Goal: Book appointment/travel/reservation

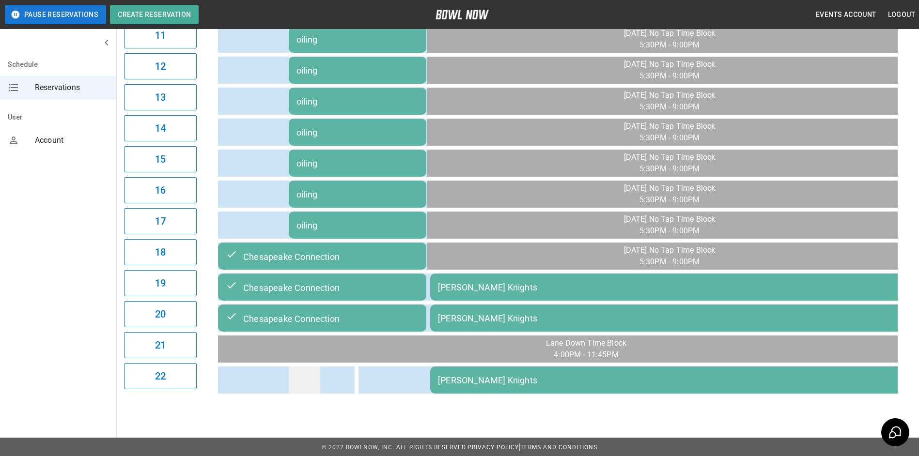
click at [314, 377] on td "sticky table" at bounding box center [304, 380] width 31 height 27
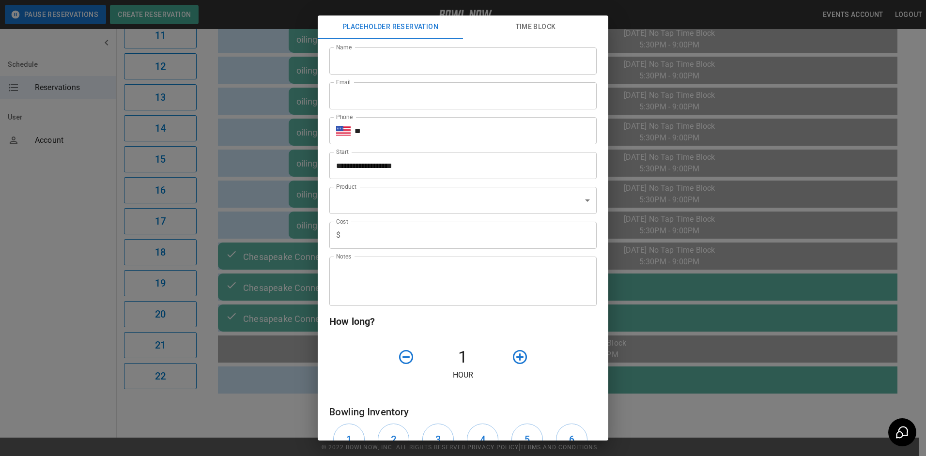
click at [391, 64] on input "Name" at bounding box center [462, 60] width 267 height 27
type input "*"
type input "******"
click at [393, 99] on input "Email" at bounding box center [462, 95] width 267 height 27
type input "**********"
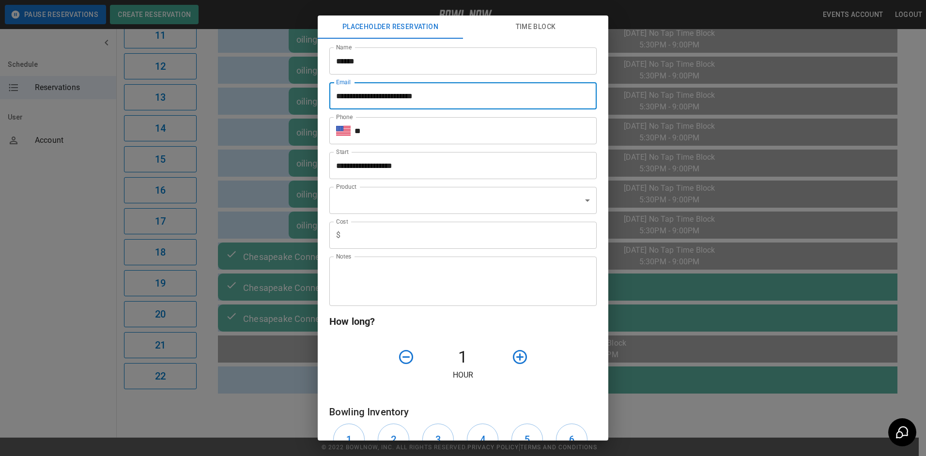
type input "**********"
type input "***"
click at [441, 138] on input "**" at bounding box center [476, 130] width 242 height 27
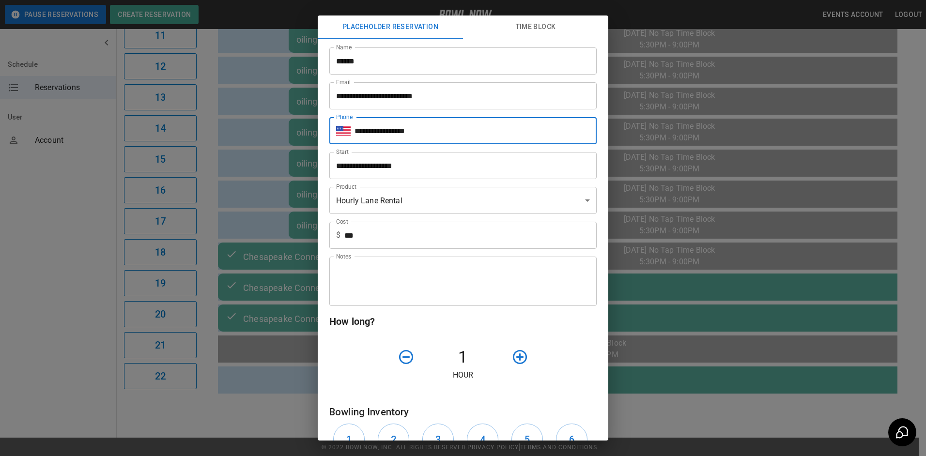
type input "**********"
click at [433, 275] on textarea "Notes" at bounding box center [463, 281] width 254 height 33
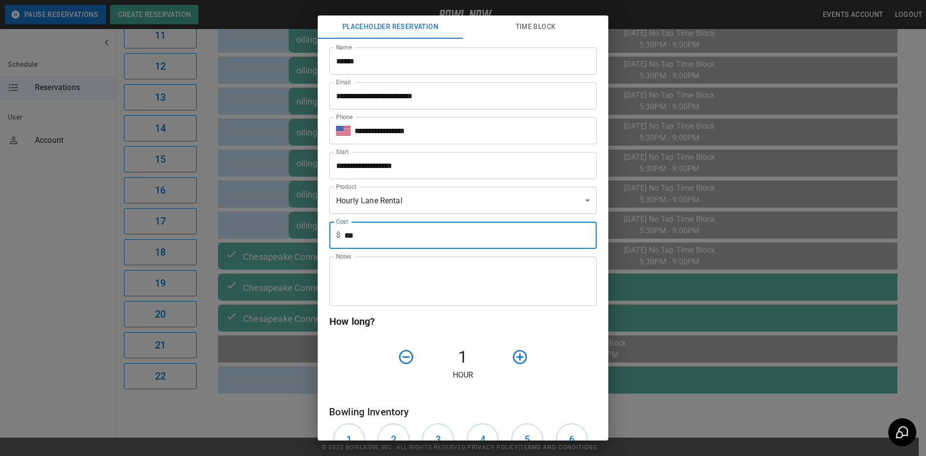
click at [422, 243] on input "***" at bounding box center [470, 235] width 252 height 27
type input "*"
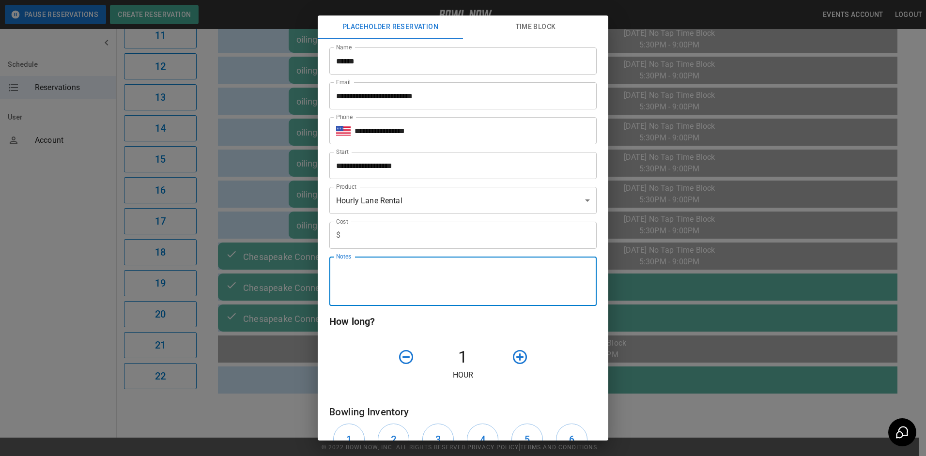
click at [346, 281] on textarea "Notes" at bounding box center [463, 281] width 254 height 33
type textarea "**********"
click at [557, 375] on p "Hour" at bounding box center [462, 376] width 267 height 12
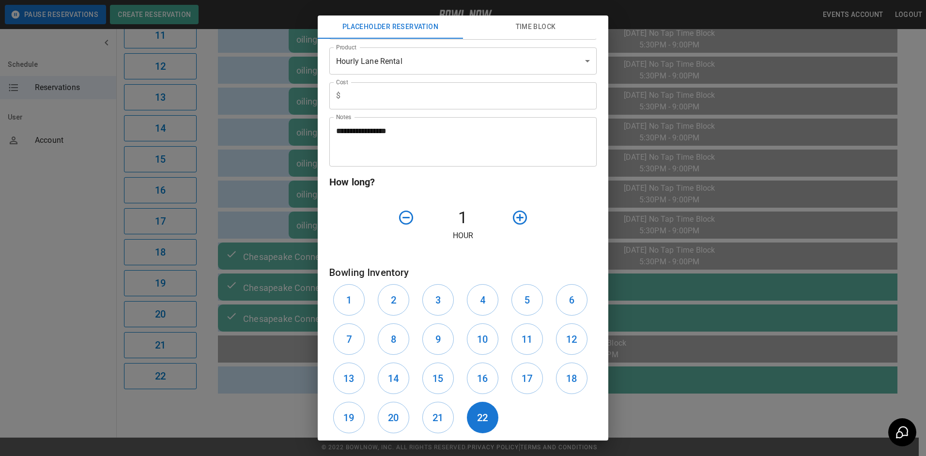
scroll to position [194, 0]
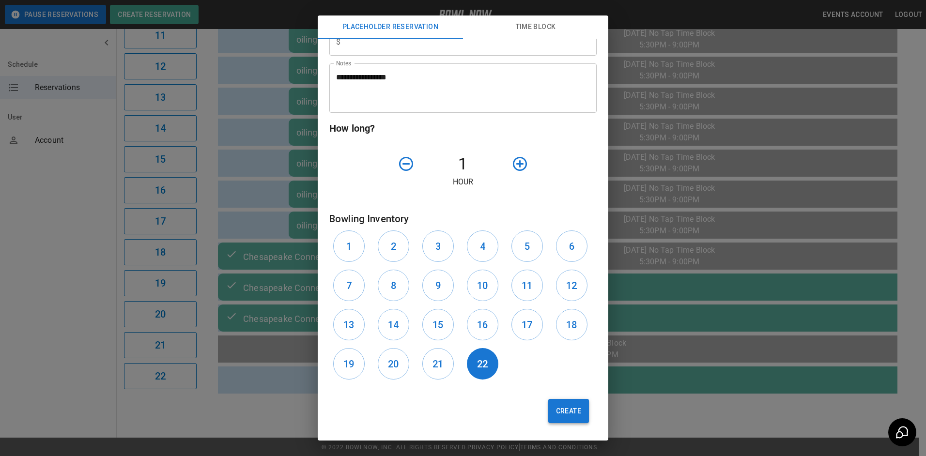
click at [554, 409] on button "Create" at bounding box center [568, 411] width 41 height 24
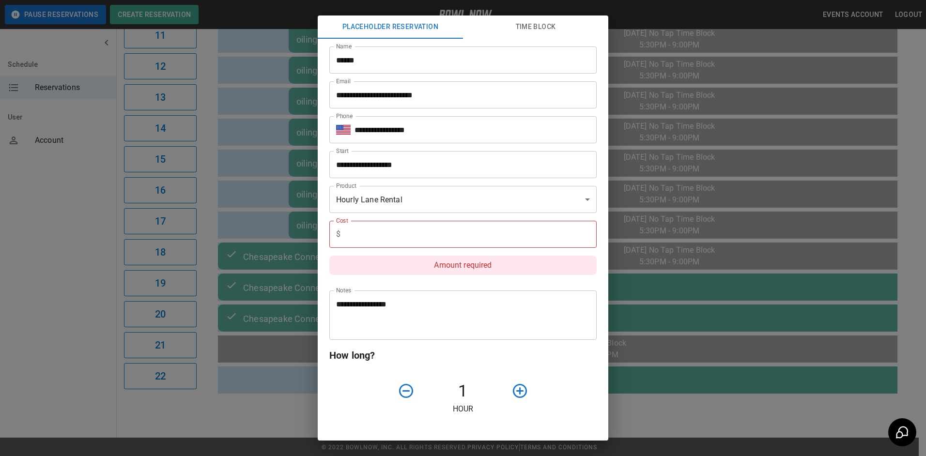
scroll to position [0, 0]
click at [419, 228] on input "text" at bounding box center [470, 235] width 252 height 27
type input "*"
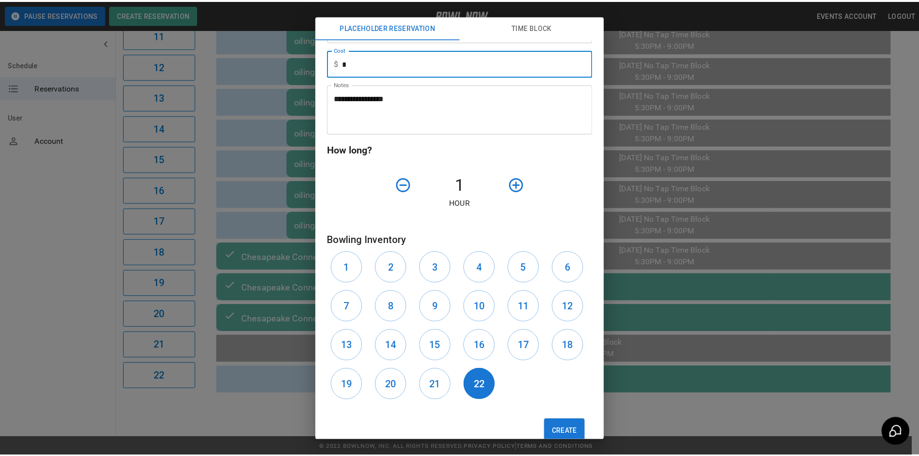
scroll to position [194, 0]
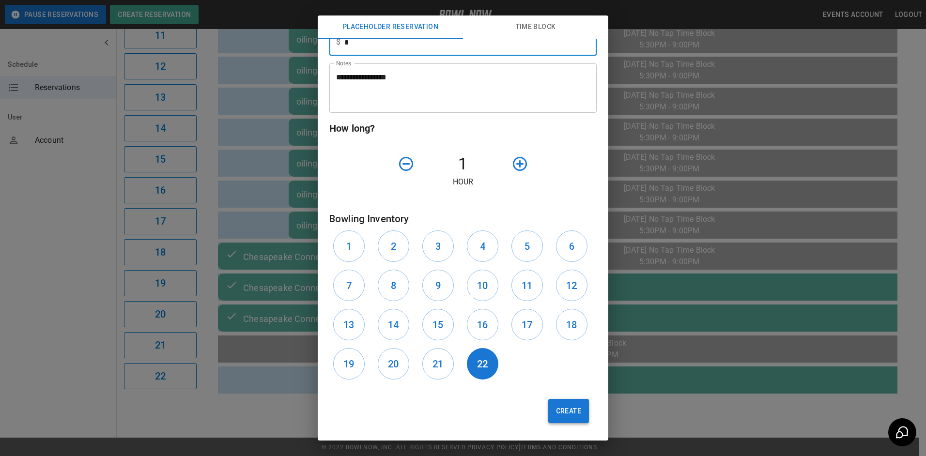
click at [548, 405] on button "Create" at bounding box center [568, 411] width 41 height 24
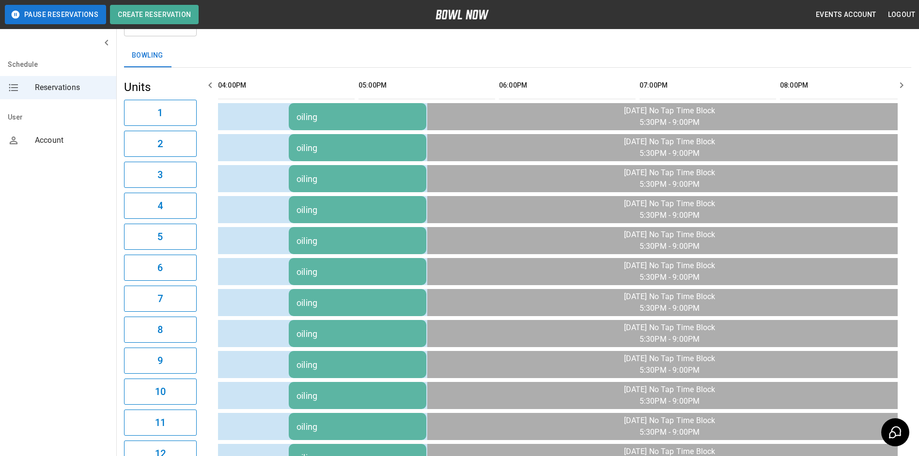
scroll to position [0, 0]
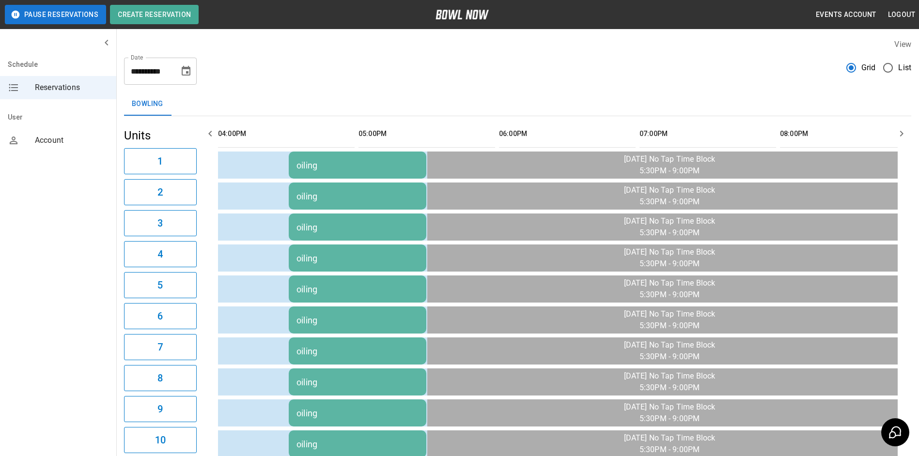
click at [187, 70] on icon "Choose date, selected date is Aug 21, 2025" at bounding box center [186, 71] width 12 height 12
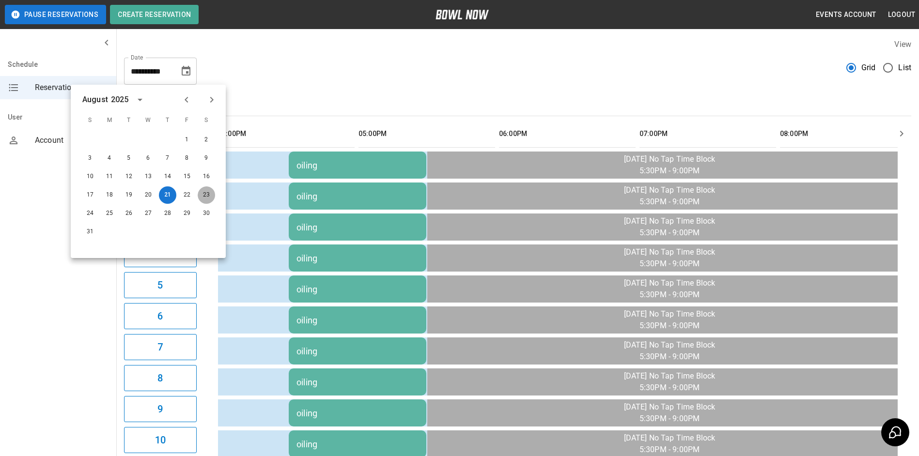
click at [208, 192] on button "23" at bounding box center [206, 195] width 17 height 17
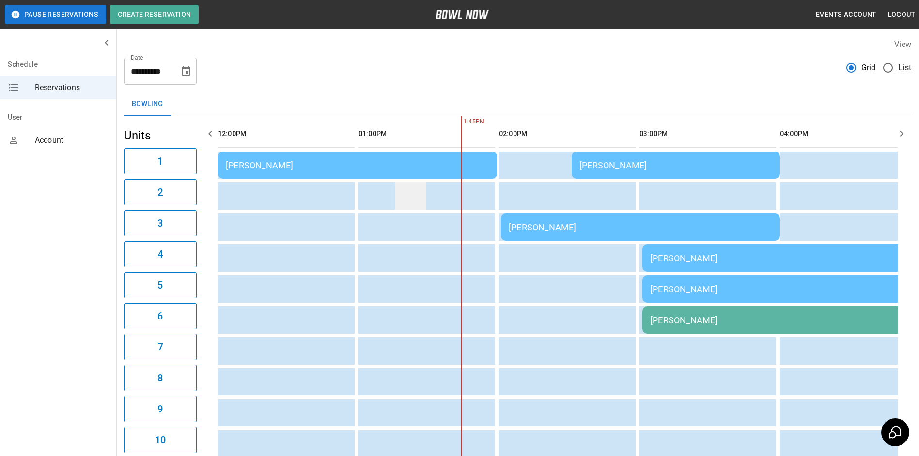
scroll to position [0, 141]
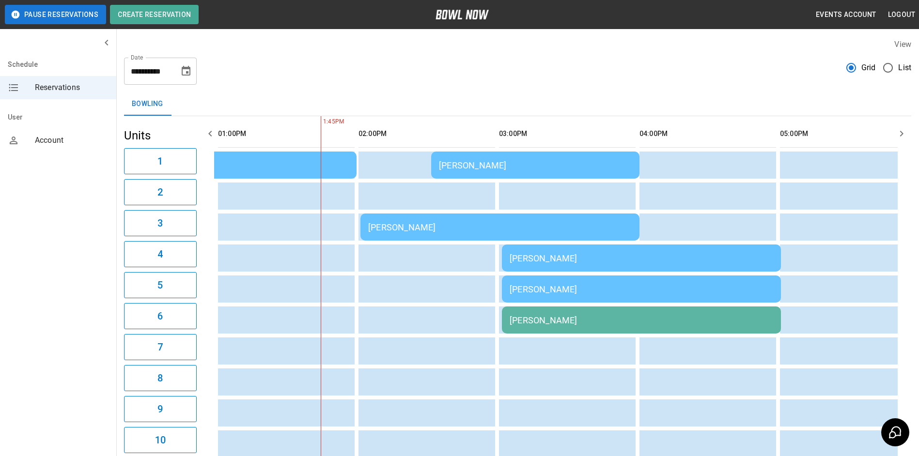
click at [903, 133] on icon "button" at bounding box center [901, 134] width 3 height 6
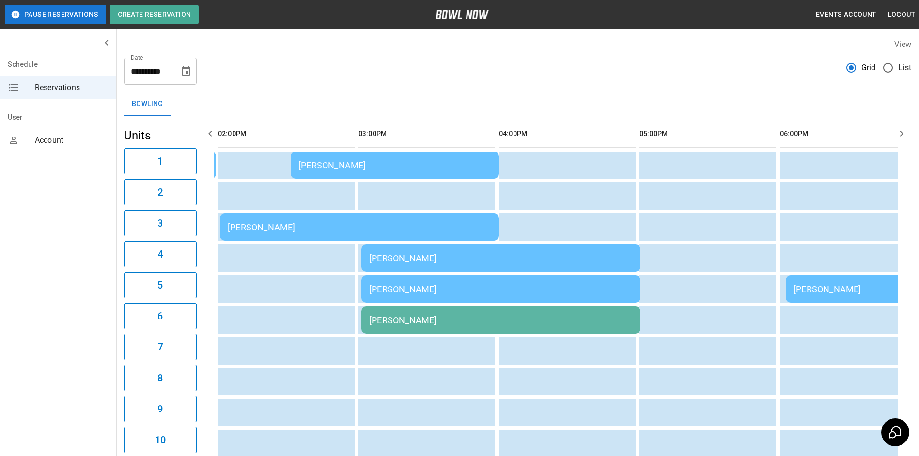
click at [903, 133] on icon "button" at bounding box center [901, 134] width 3 height 6
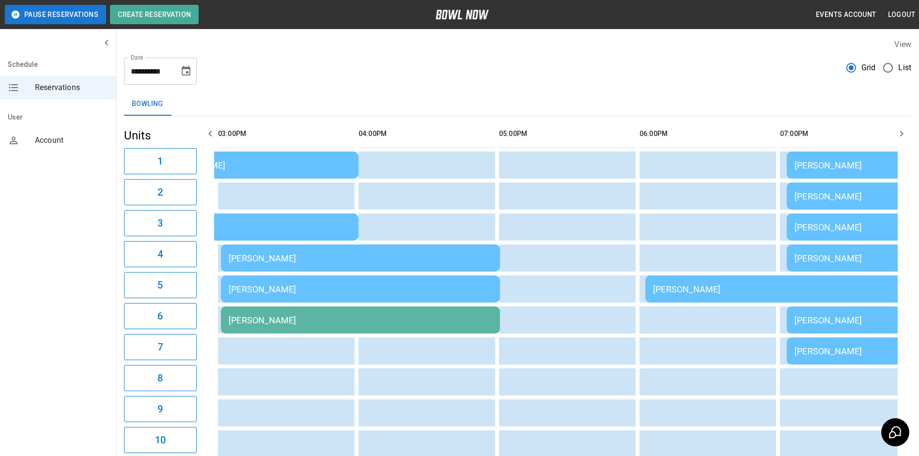
click at [903, 133] on icon "button" at bounding box center [901, 134] width 3 height 6
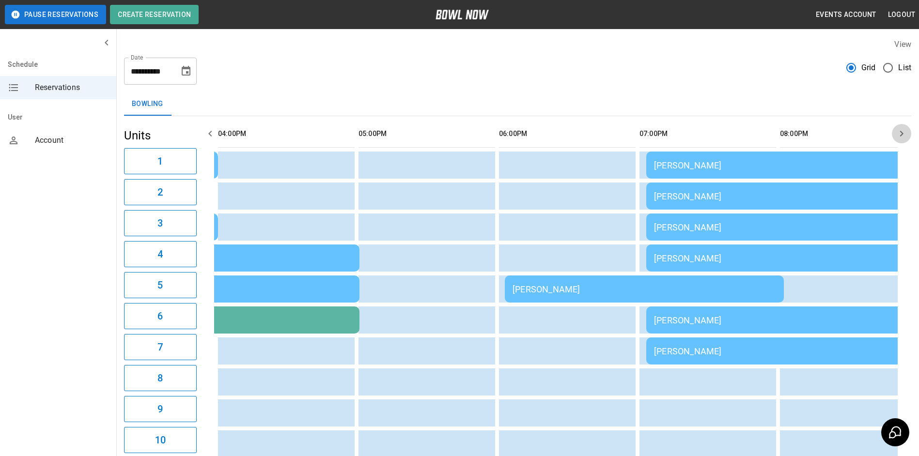
click at [903, 133] on icon "button" at bounding box center [901, 134] width 3 height 6
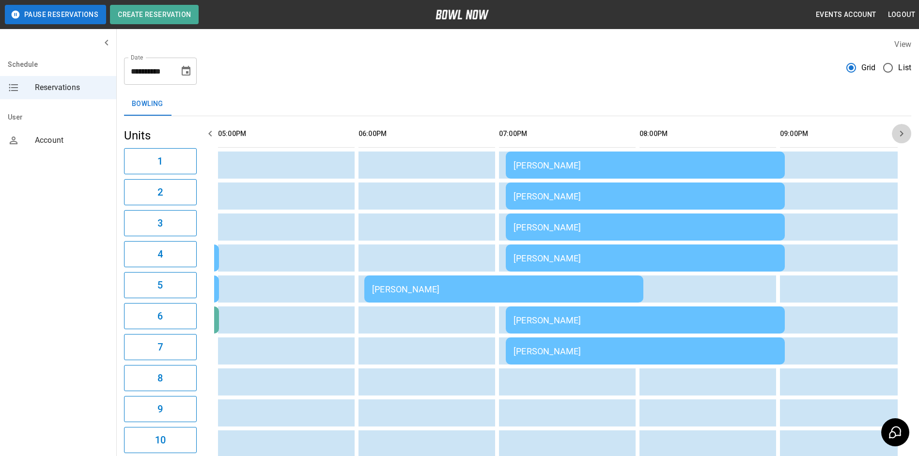
click at [903, 133] on icon "button" at bounding box center [901, 134] width 3 height 6
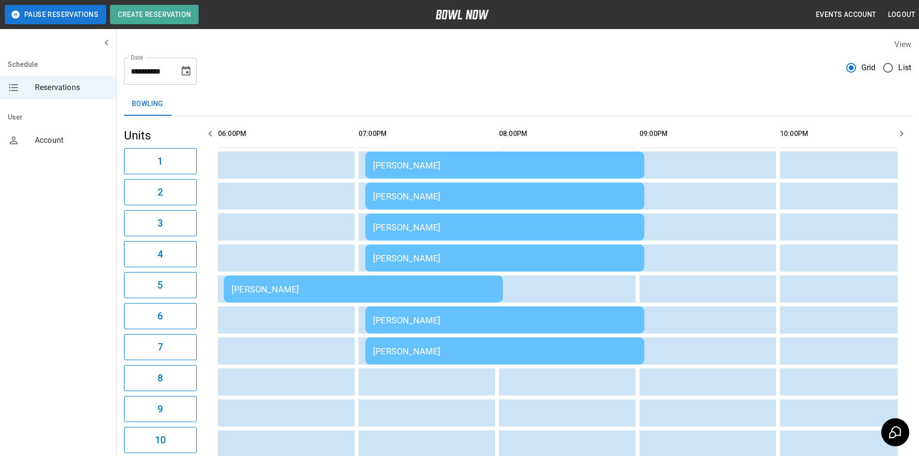
click at [903, 131] on icon "button" at bounding box center [902, 134] width 12 height 12
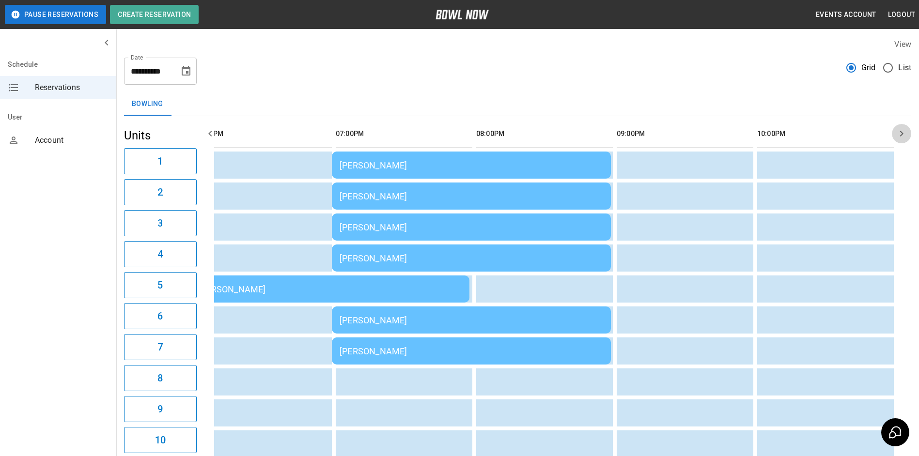
click at [903, 131] on icon "button" at bounding box center [902, 134] width 12 height 12
click at [210, 135] on icon "button" at bounding box center [209, 134] width 3 height 6
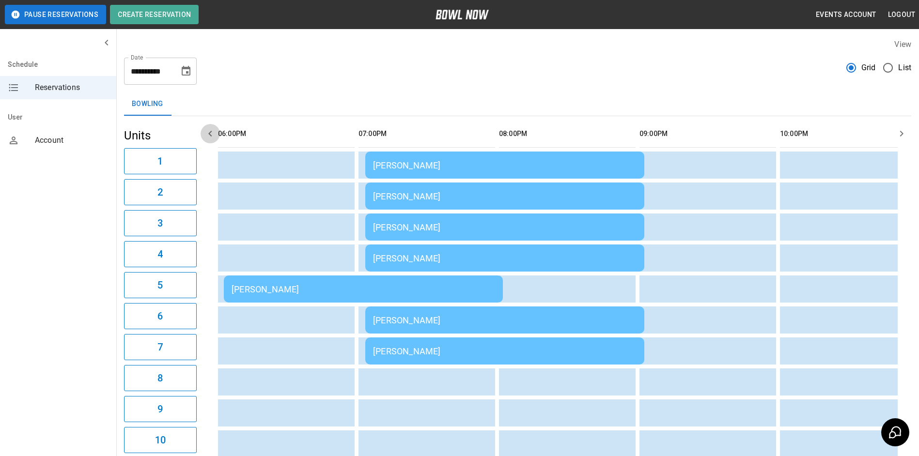
click at [210, 134] on icon "button" at bounding box center [210, 134] width 12 height 12
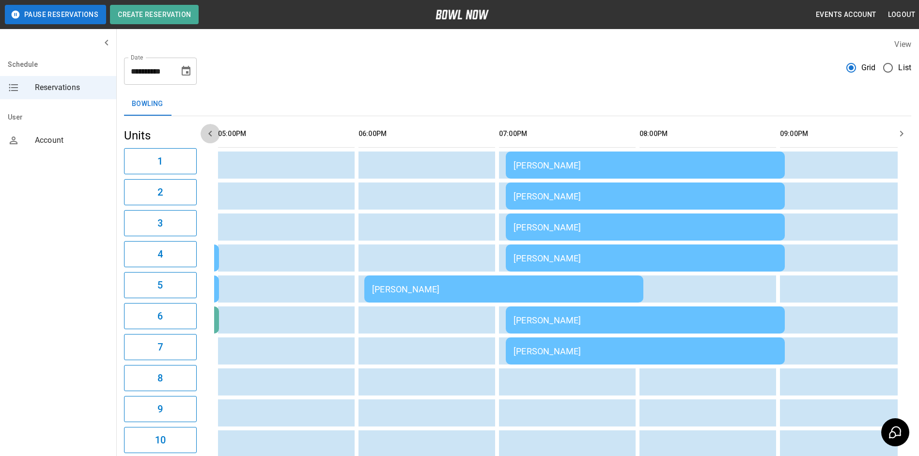
scroll to position [0, 703]
click at [210, 134] on icon "button" at bounding box center [210, 134] width 12 height 12
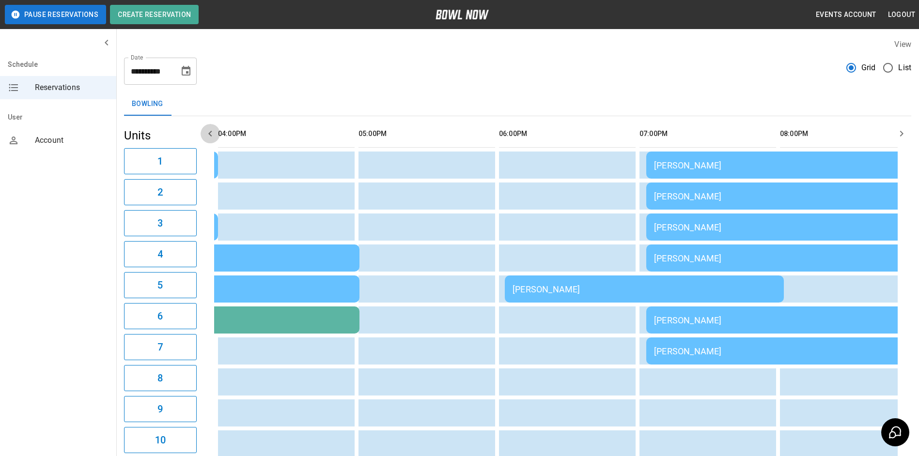
click at [210, 134] on icon "button" at bounding box center [210, 134] width 12 height 12
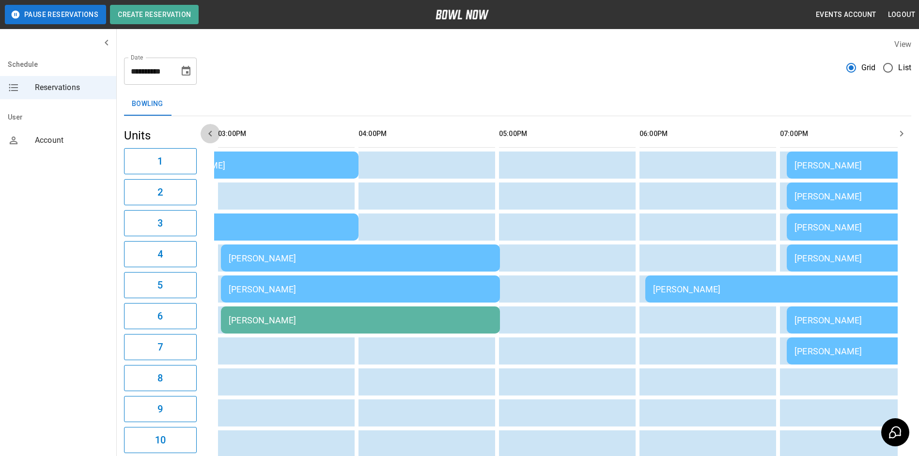
click at [210, 134] on icon "button" at bounding box center [210, 134] width 12 height 12
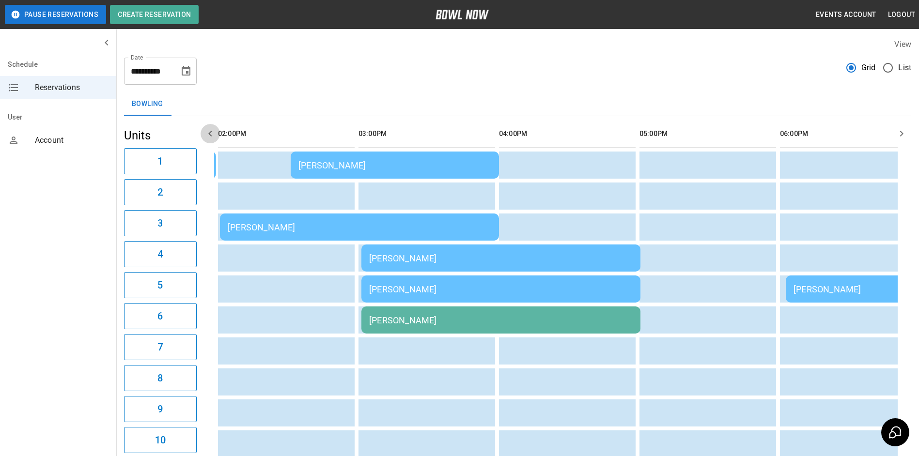
click at [210, 133] on icon "button" at bounding box center [209, 134] width 3 height 6
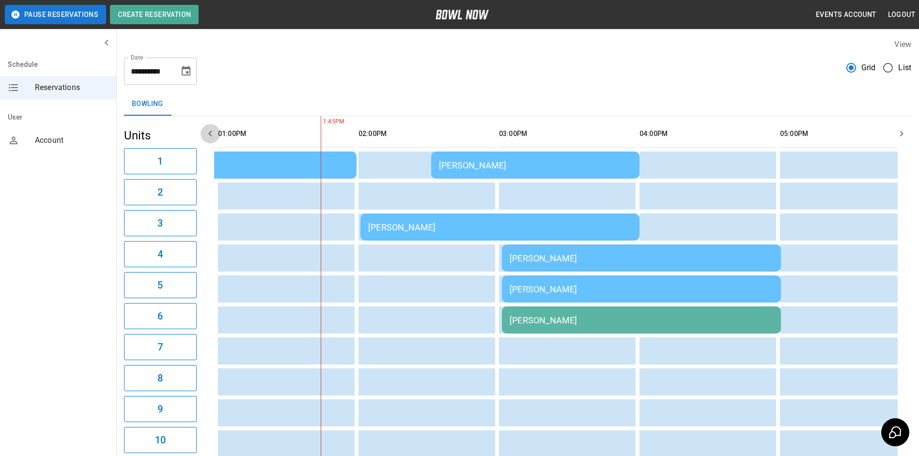
click at [211, 133] on icon "button" at bounding box center [210, 134] width 12 height 12
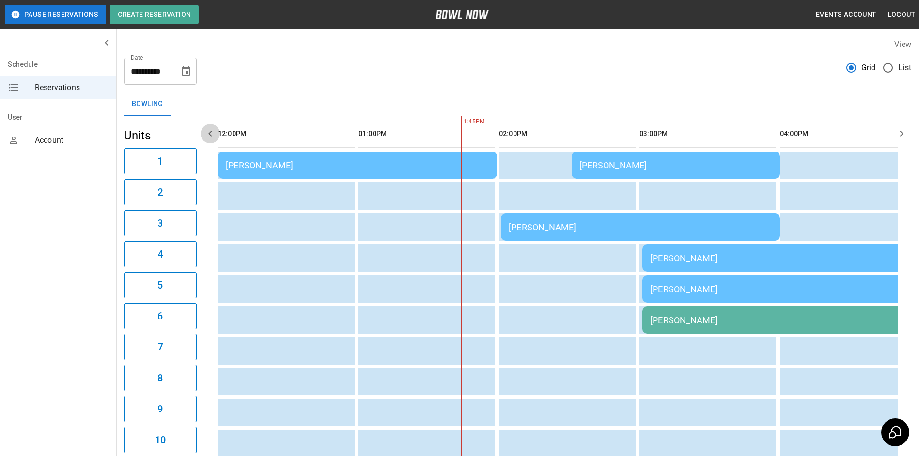
click at [211, 133] on icon "button" at bounding box center [210, 134] width 12 height 12
click at [186, 73] on icon "Choose date, selected date is Aug 23, 2025" at bounding box center [186, 71] width 12 height 12
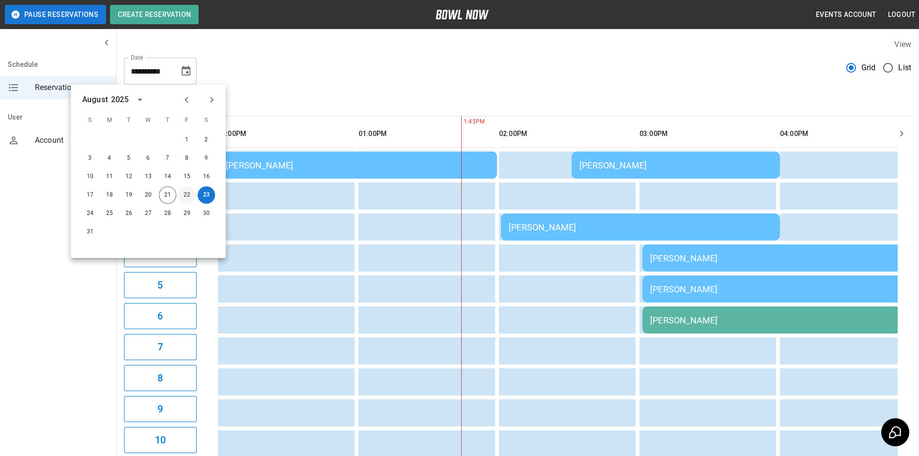
click at [187, 193] on button "22" at bounding box center [186, 195] width 17 height 17
type input "**********"
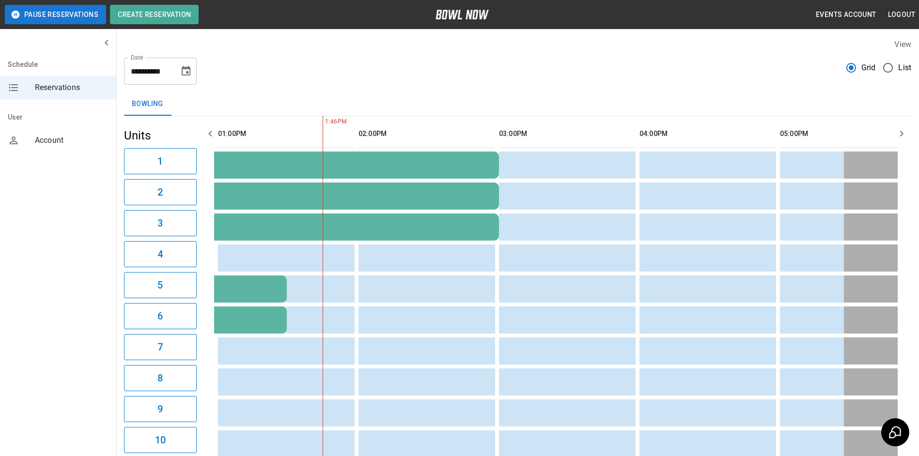
click at [902, 131] on icon "button" at bounding box center [902, 134] width 12 height 12
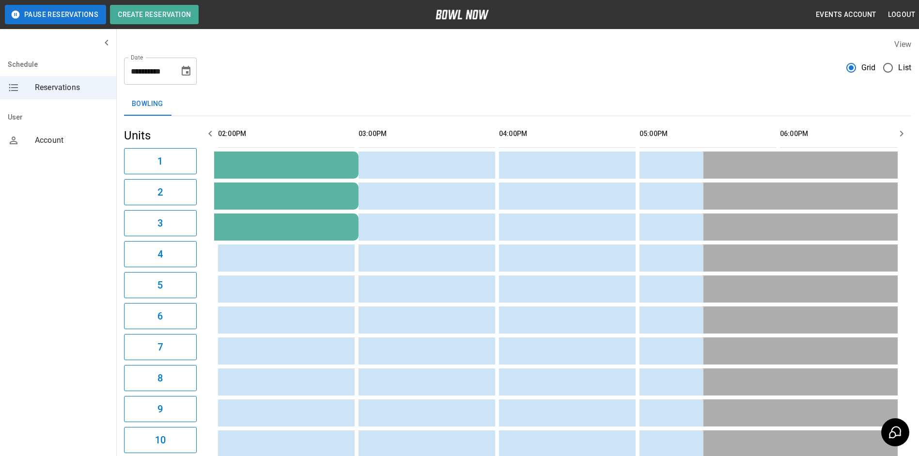
click at [902, 131] on icon "button" at bounding box center [902, 134] width 12 height 12
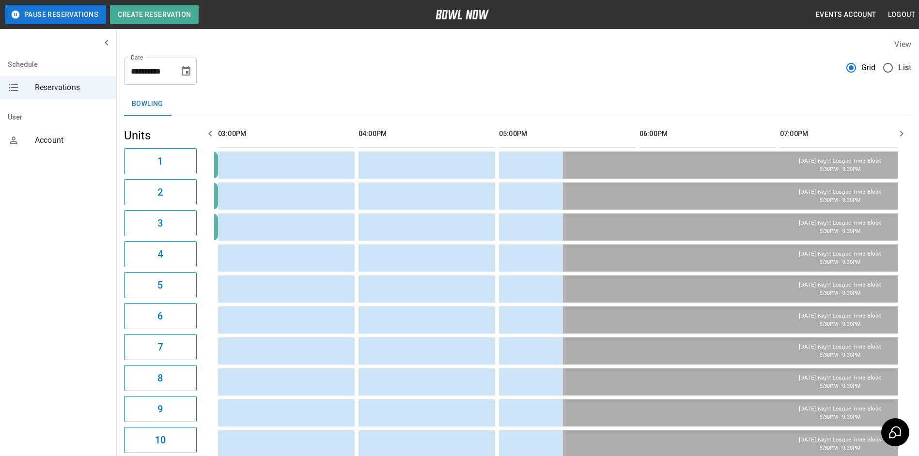
click at [902, 131] on icon "button" at bounding box center [902, 134] width 12 height 12
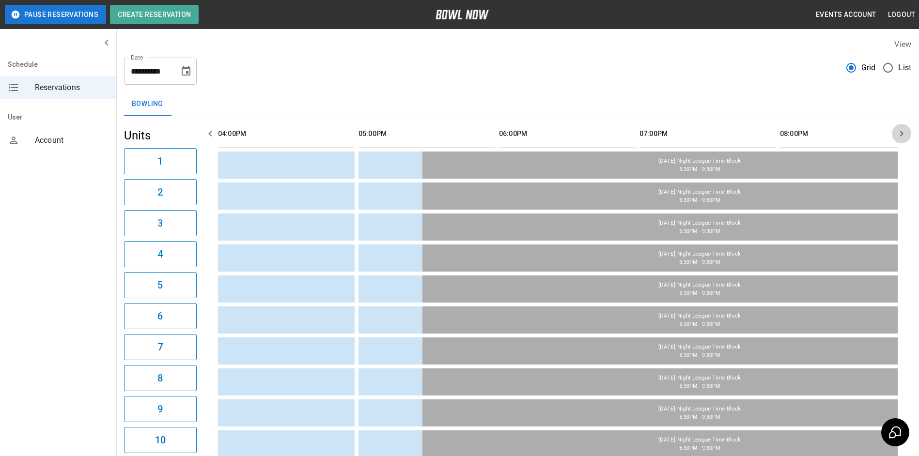
click at [902, 131] on icon "button" at bounding box center [902, 134] width 12 height 12
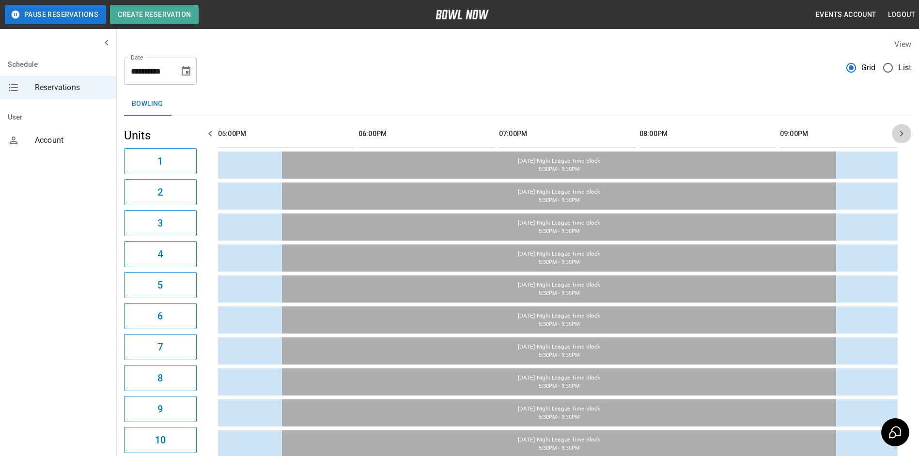
click at [902, 131] on icon "button" at bounding box center [902, 134] width 12 height 12
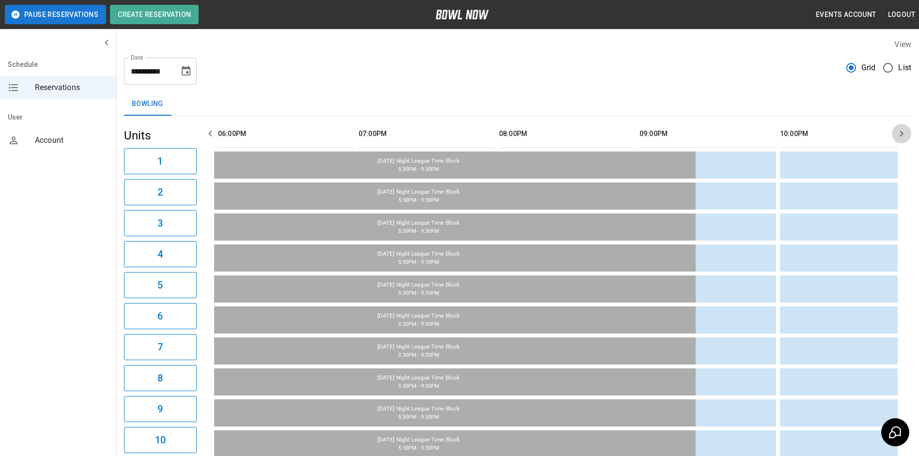
click at [902, 131] on icon "button" at bounding box center [902, 134] width 12 height 12
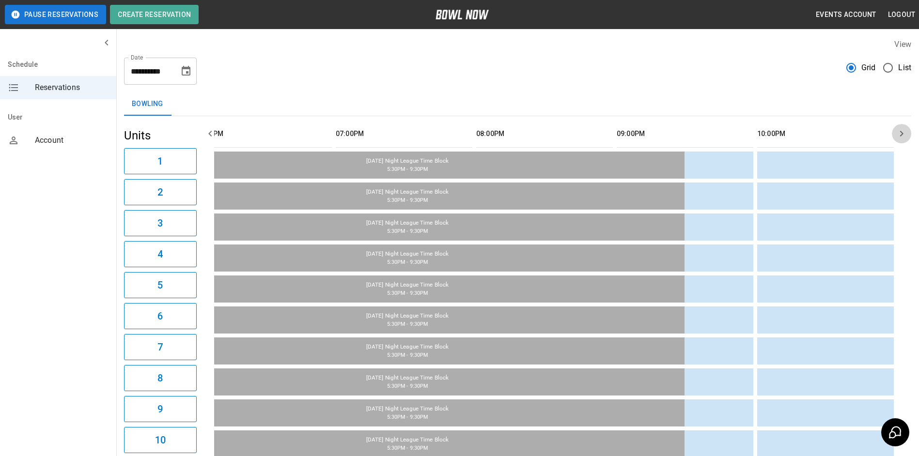
click at [902, 131] on icon "button" at bounding box center [902, 134] width 12 height 12
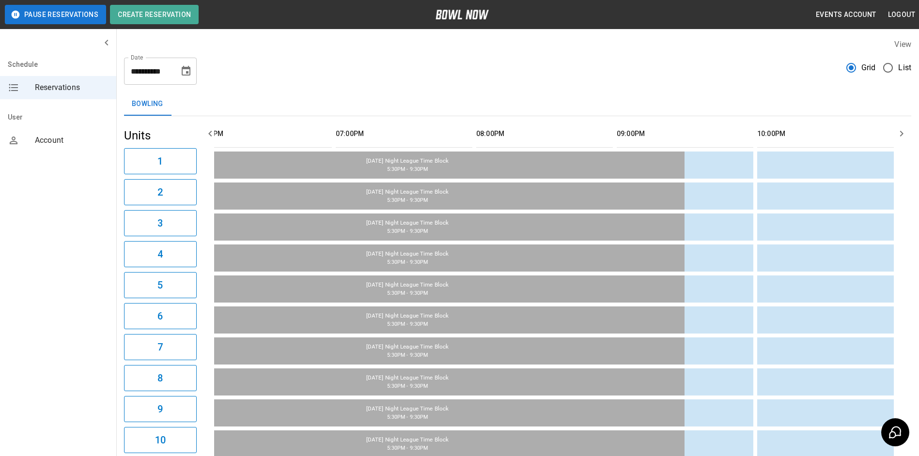
click at [902, 131] on icon "button" at bounding box center [902, 134] width 12 height 12
